Goal: Transaction & Acquisition: Purchase product/service

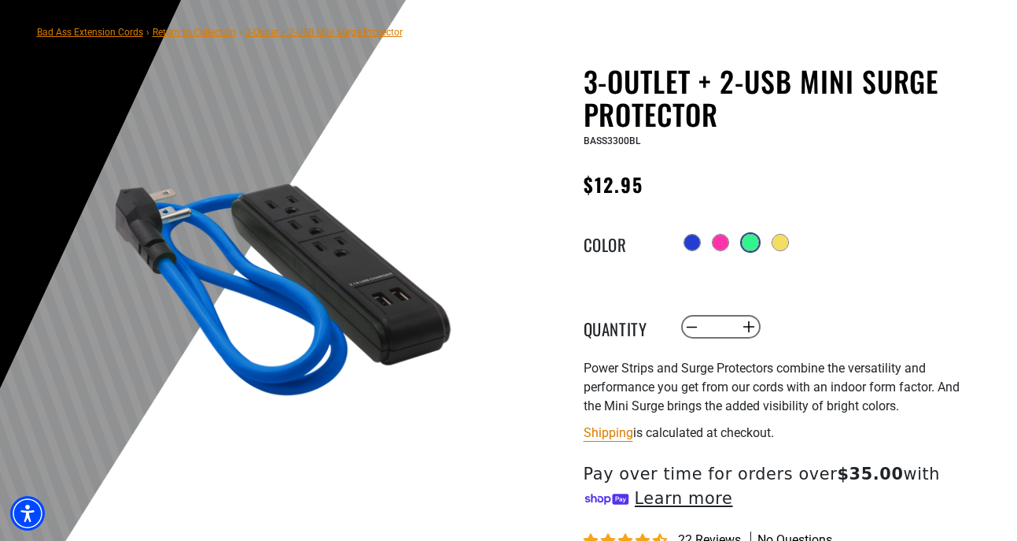
click at [757, 241] on div at bounding box center [751, 242] width 16 height 16
